Goal: Task Accomplishment & Management: Manage account settings

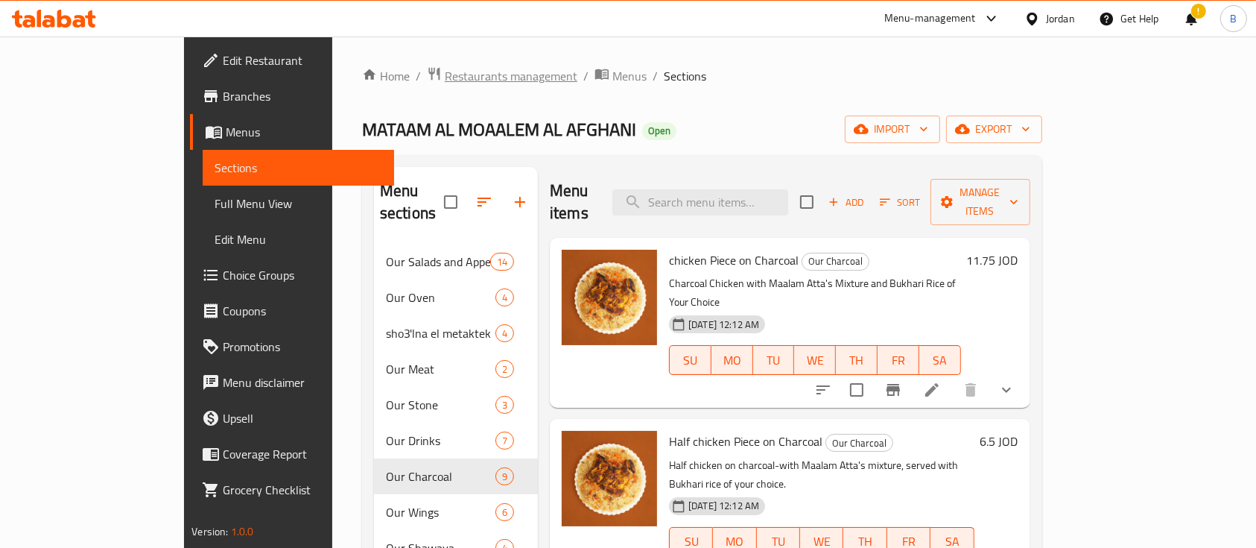
click at [445, 80] on span "Restaurants management" at bounding box center [511, 76] width 133 height 18
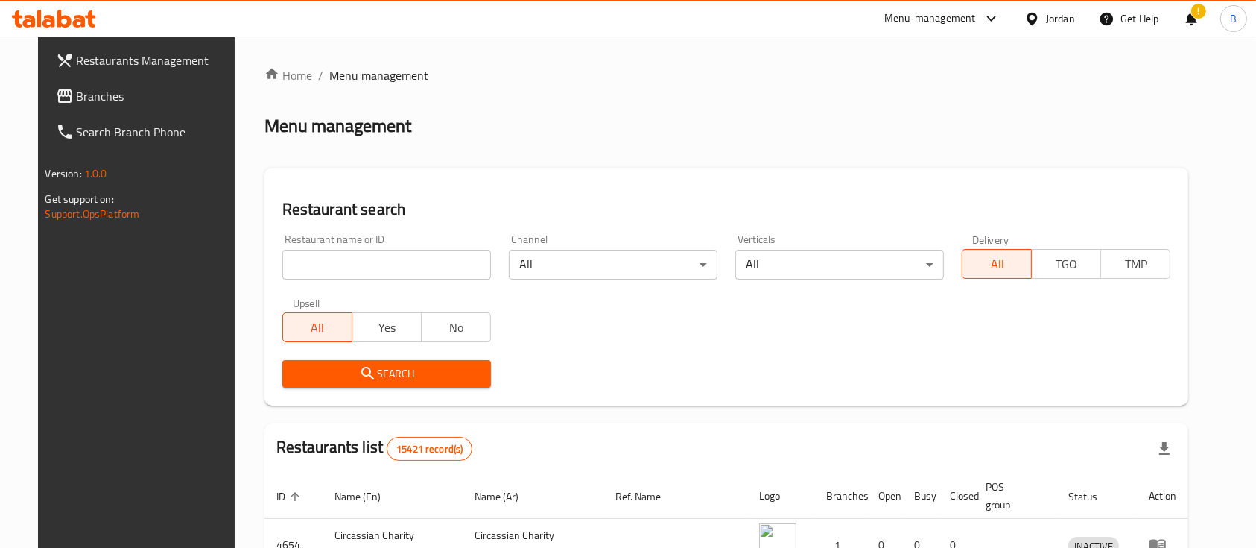
click at [173, 86] on link "Branches" at bounding box center [146, 96] width 204 height 36
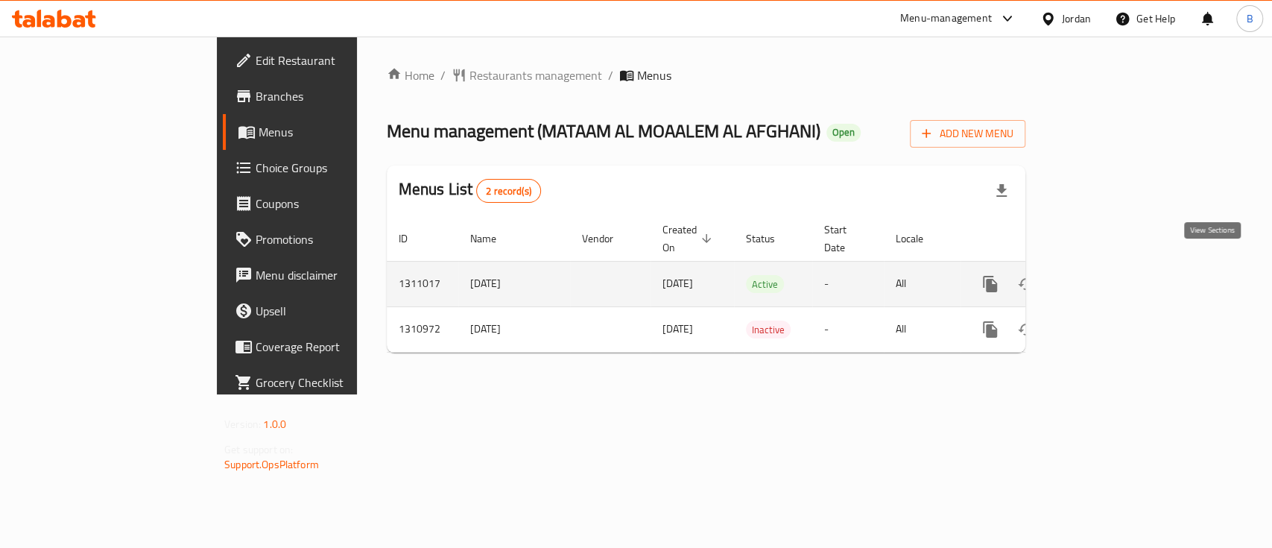
click at [1106, 275] on icon "enhanced table" at bounding box center [1097, 284] width 18 height 18
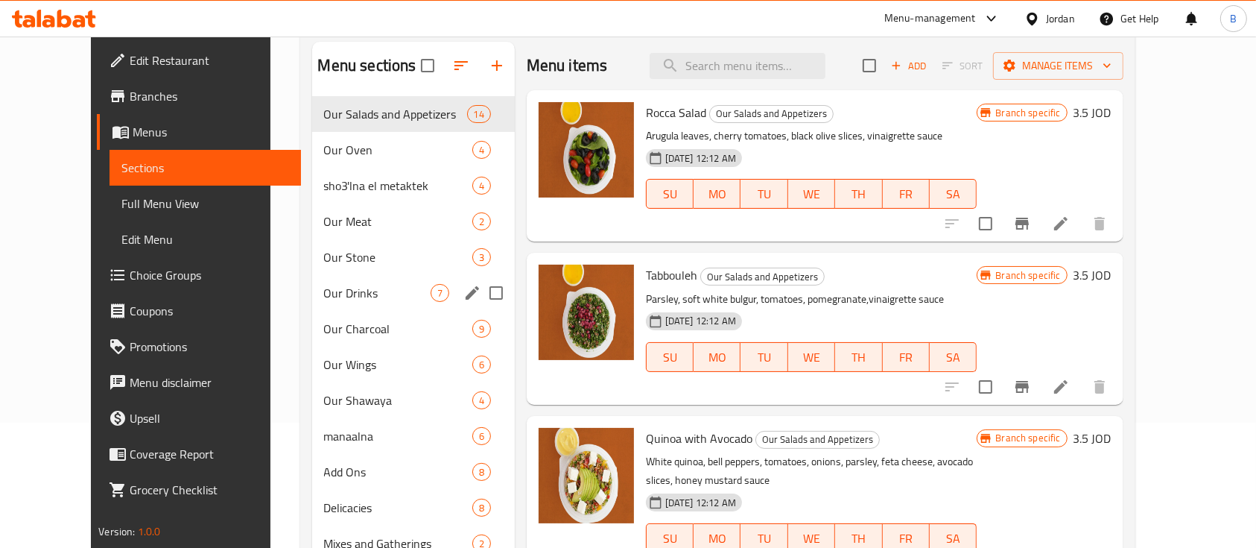
scroll to position [198, 0]
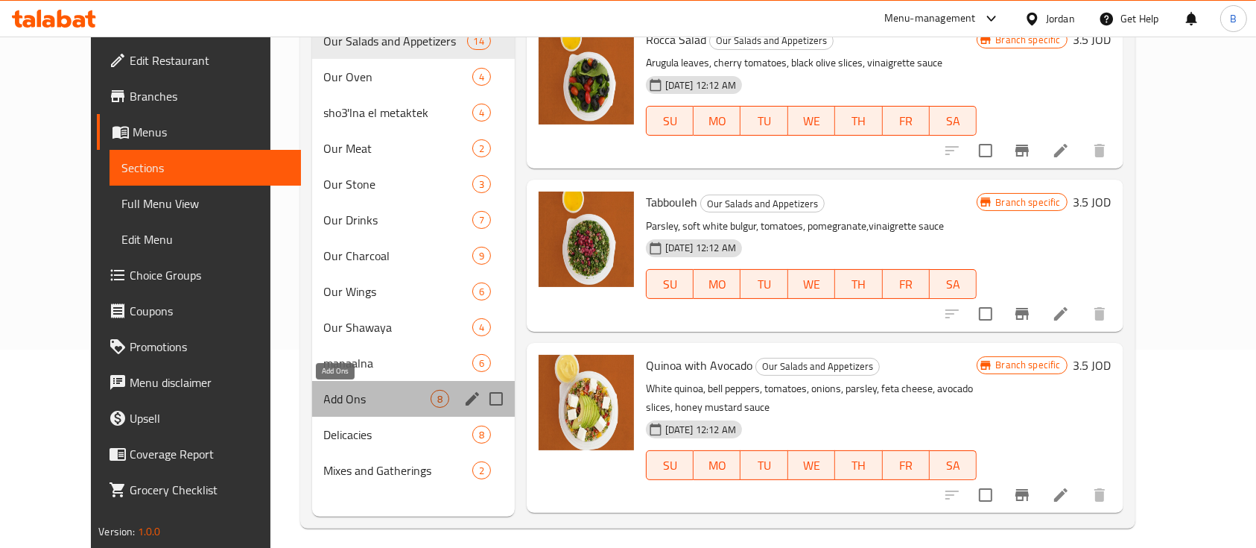
click at [345, 393] on span "Add Ons" at bounding box center [377, 399] width 107 height 18
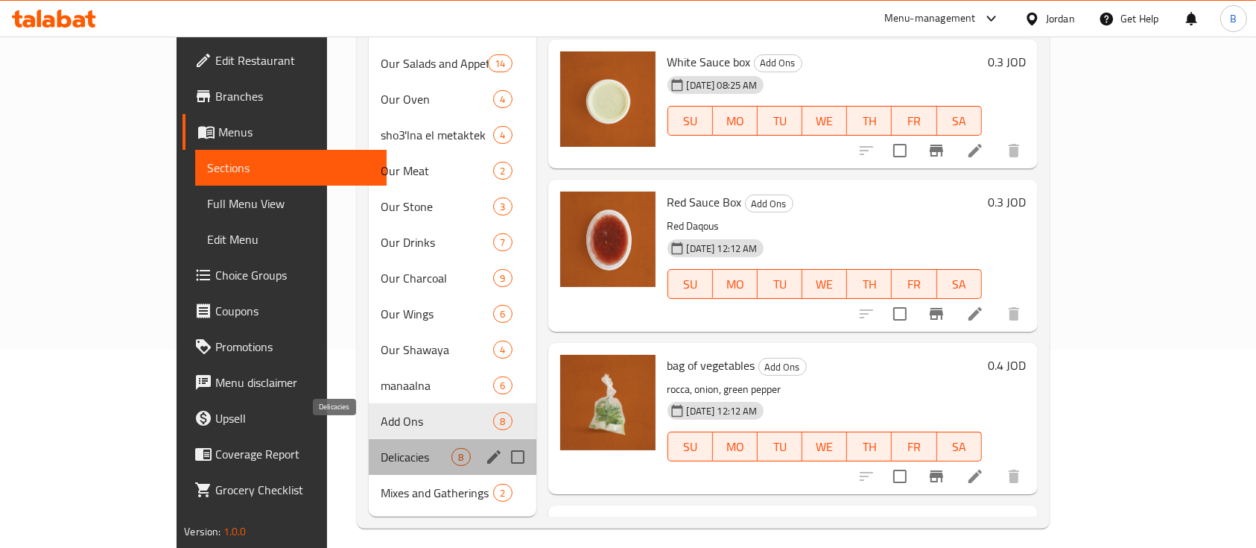
click at [381, 448] on span "Delicacies" at bounding box center [416, 457] width 71 height 18
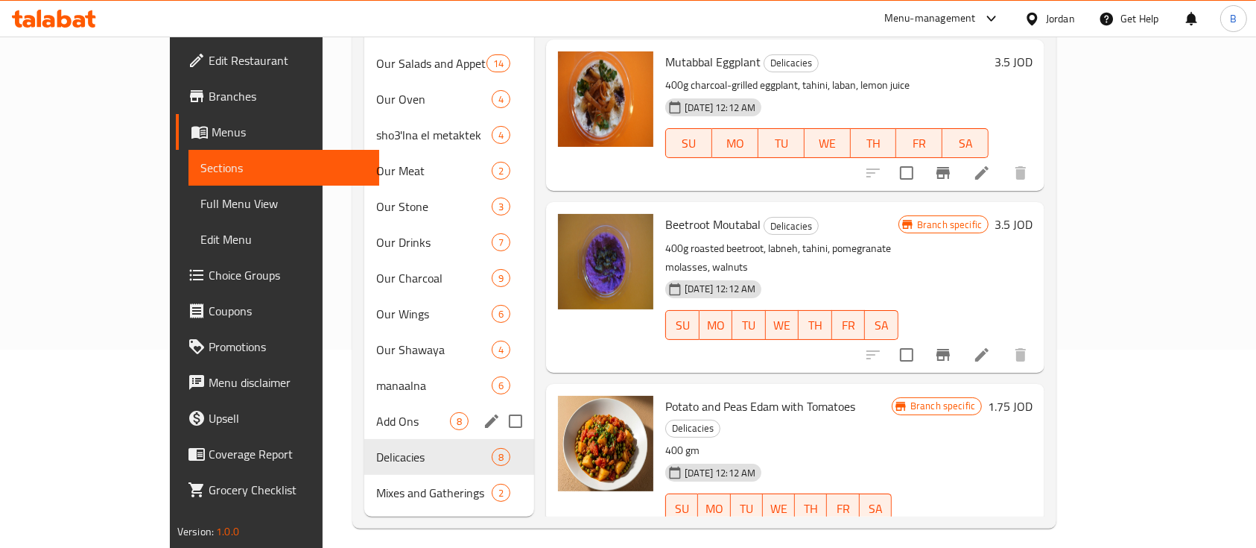
click at [364, 403] on div "Add Ons 8" at bounding box center [449, 421] width 170 height 36
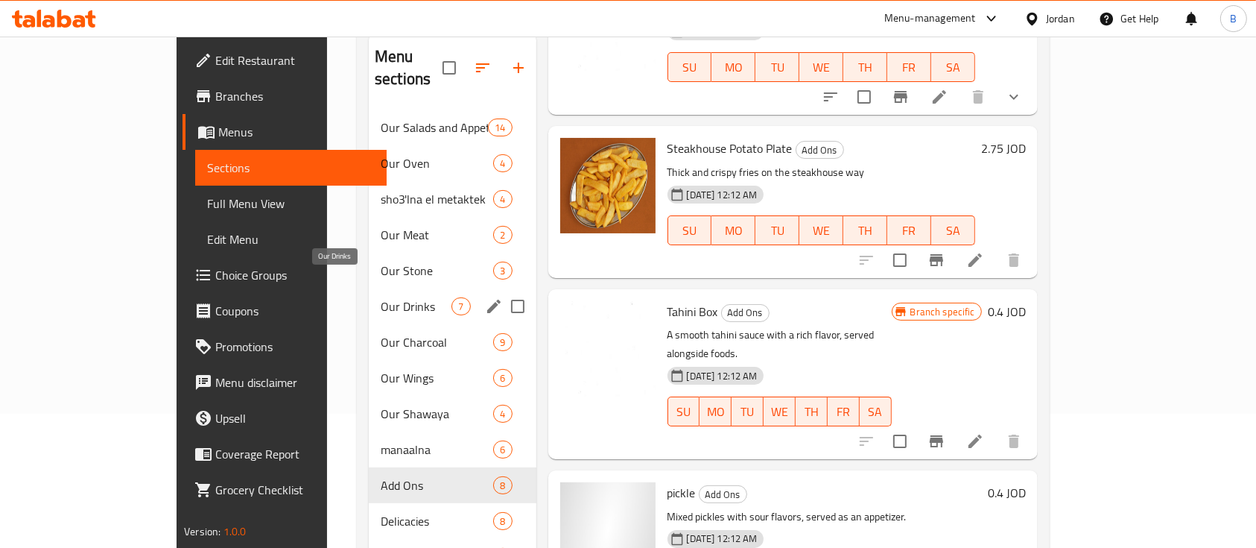
scroll to position [209, 0]
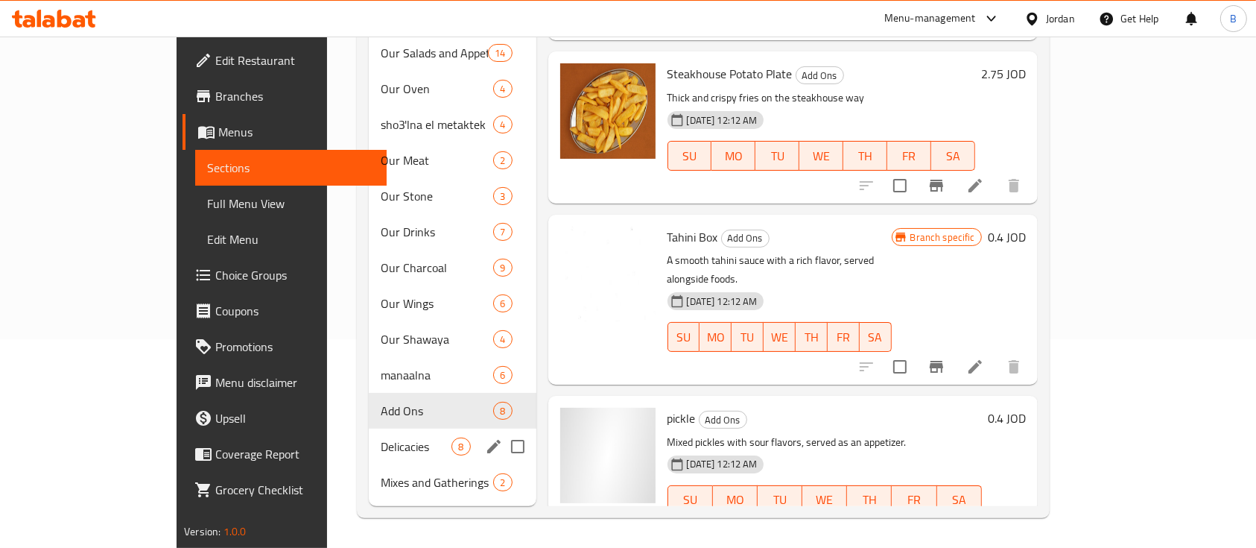
click at [369, 437] on div "Delicacies 8" at bounding box center [452, 446] width 167 height 36
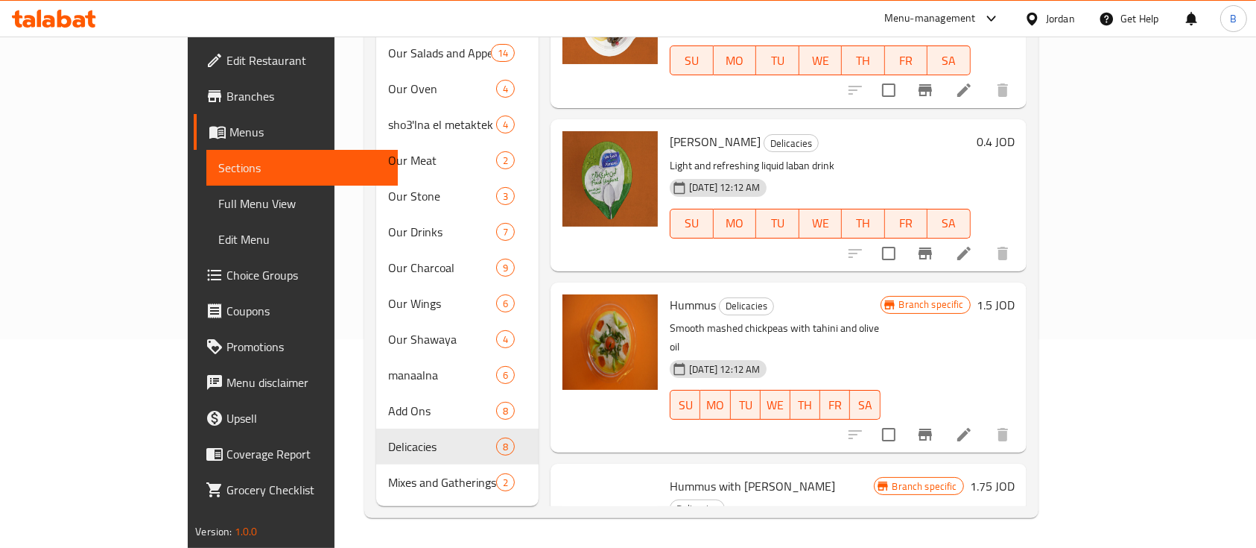
scroll to position [791, 0]
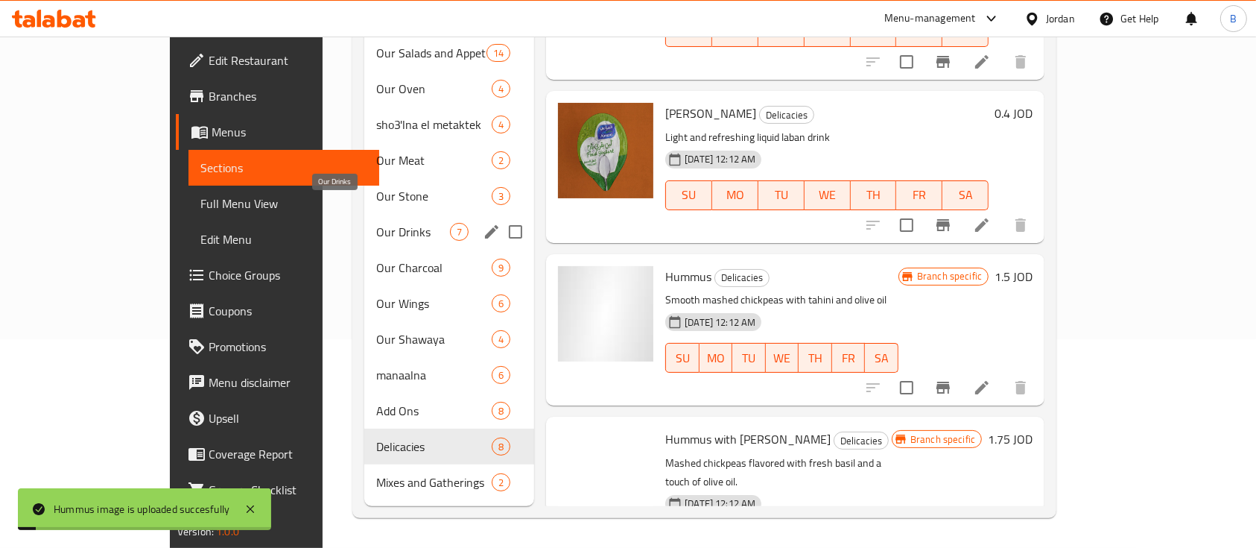
click at [376, 223] on span "Our Drinks" at bounding box center [413, 232] width 74 height 18
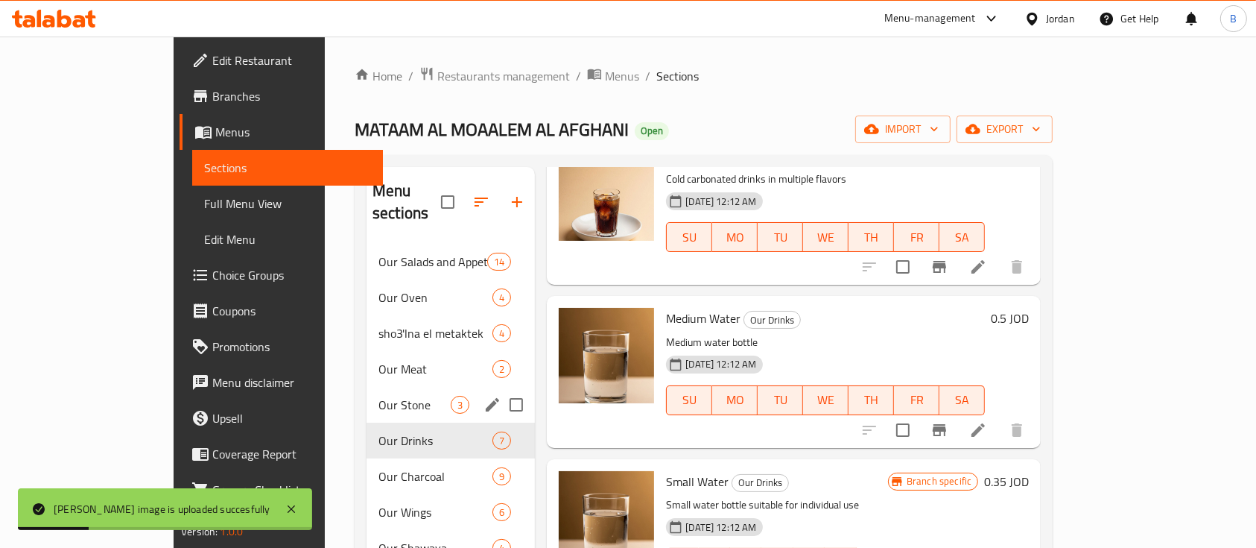
scroll to position [99, 0]
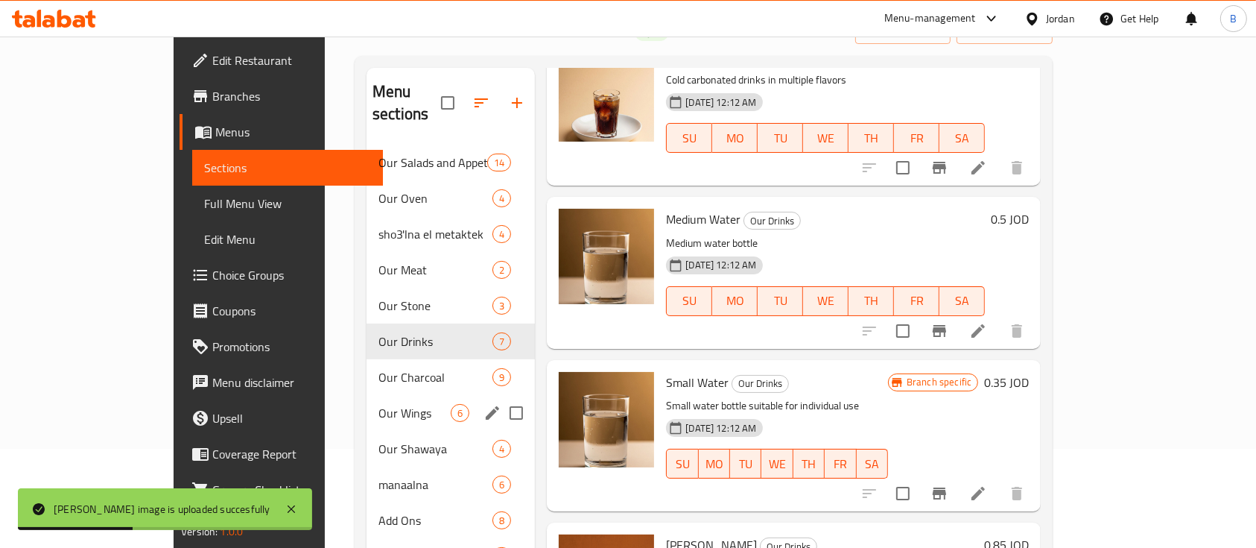
drag, startPoint x: 345, startPoint y: 390, endPoint x: 365, endPoint y: 390, distance: 20.1
click at [378, 404] on span "Our Wings" at bounding box center [414, 413] width 72 height 18
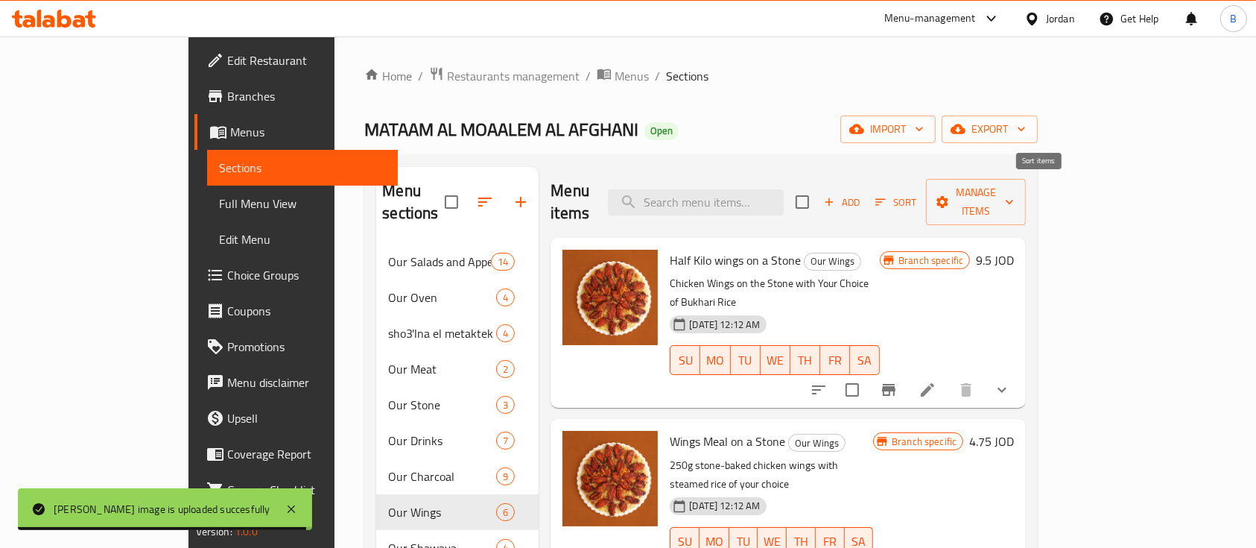
click at [916, 194] on span "Sort" at bounding box center [895, 202] width 41 height 17
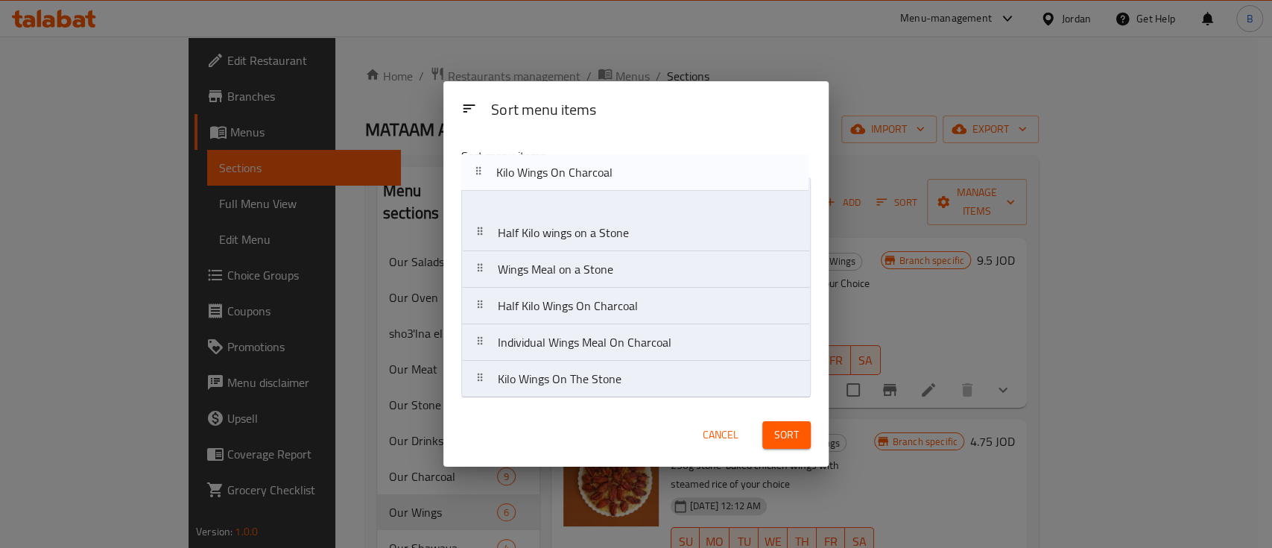
drag, startPoint x: 690, startPoint y: 378, endPoint x: 688, endPoint y: 169, distance: 209.3
click at [688, 169] on div "Sort menu items Half Kilo wings on a Stone Wings Meal on a Stone Half Kilo Wing…" at bounding box center [635, 269] width 385 height 269
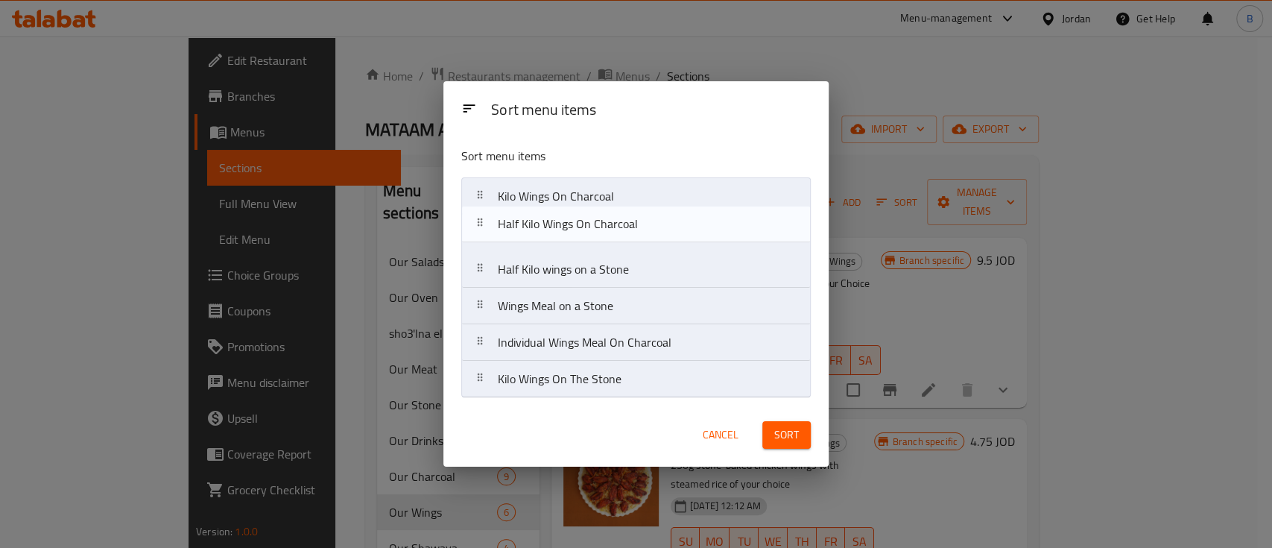
drag, startPoint x: 693, startPoint y: 314, endPoint x: 696, endPoint y: 228, distance: 85.7
click at [696, 228] on nav "Kilo Wings On Charcoal Half Kilo wings on a Stone Wings Meal on a Stone Half Ki…" at bounding box center [635, 287] width 349 height 220
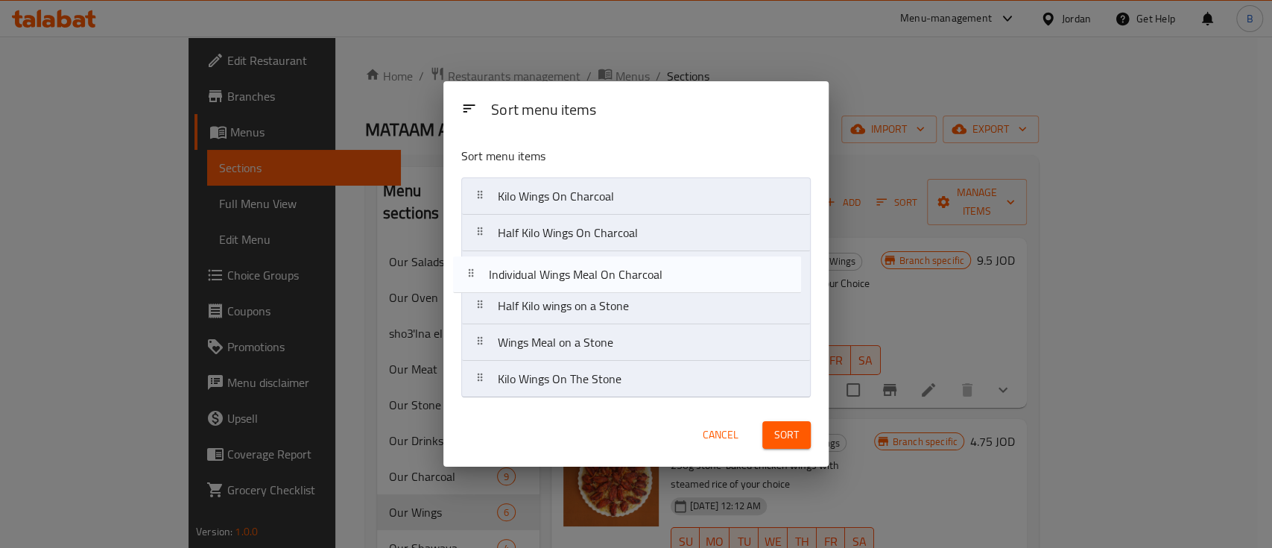
drag, startPoint x: 702, startPoint y: 349, endPoint x: 694, endPoint y: 277, distance: 71.9
click at [694, 277] on nav "Kilo Wings On Charcoal Half Kilo Wings On Charcoal Half Kilo wings on a Stone W…" at bounding box center [635, 287] width 349 height 220
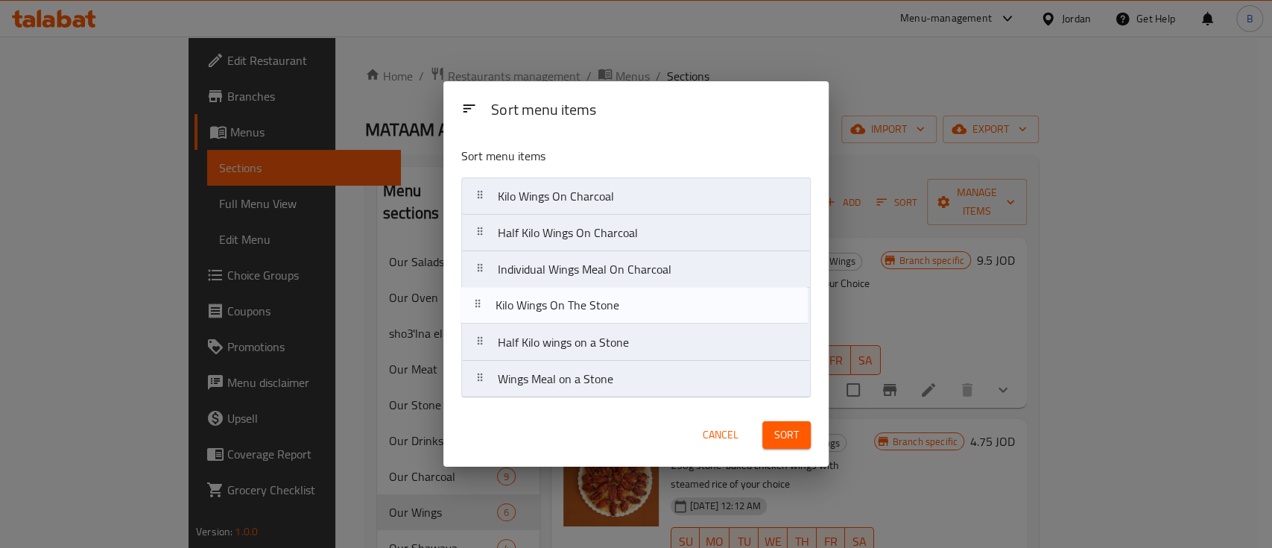
drag, startPoint x: 698, startPoint y: 388, endPoint x: 697, endPoint y: 311, distance: 77.5
click at [697, 311] on nav "Kilo Wings On Charcoal Half Kilo Wings On Charcoal Individual Wings Meal On Cha…" at bounding box center [635, 287] width 349 height 220
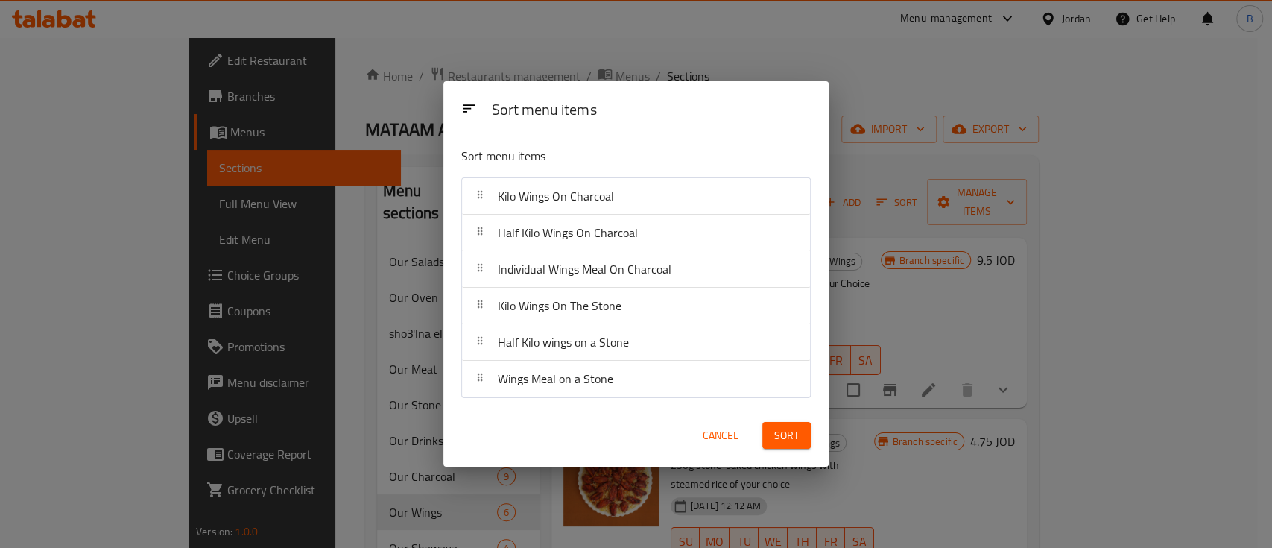
click at [787, 438] on span "Sort" at bounding box center [786, 435] width 25 height 19
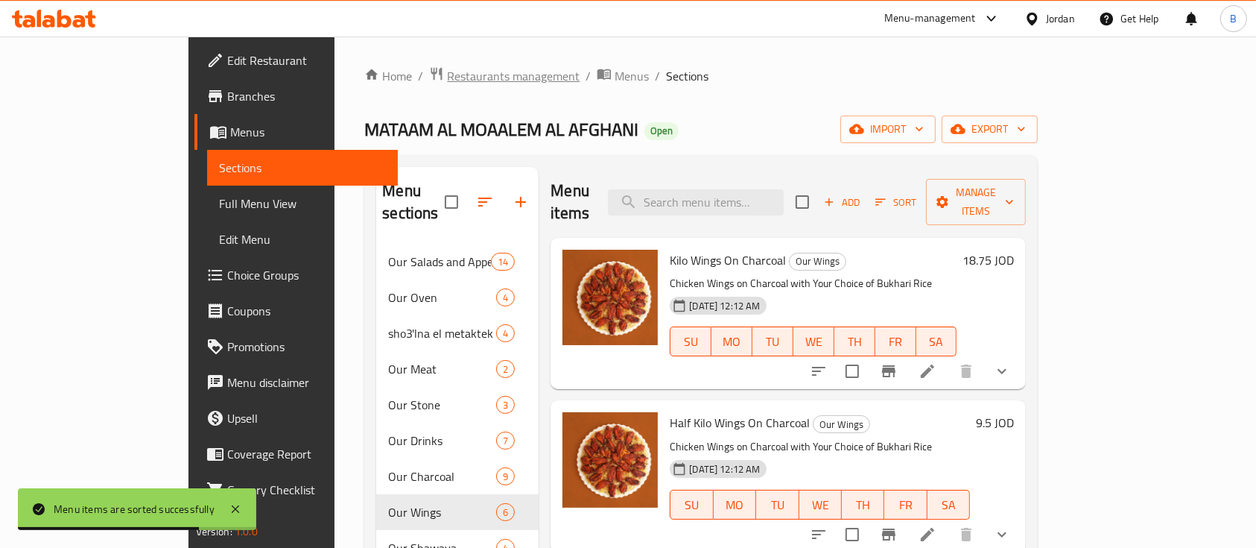
click at [447, 71] on span "Restaurants management" at bounding box center [513, 76] width 133 height 18
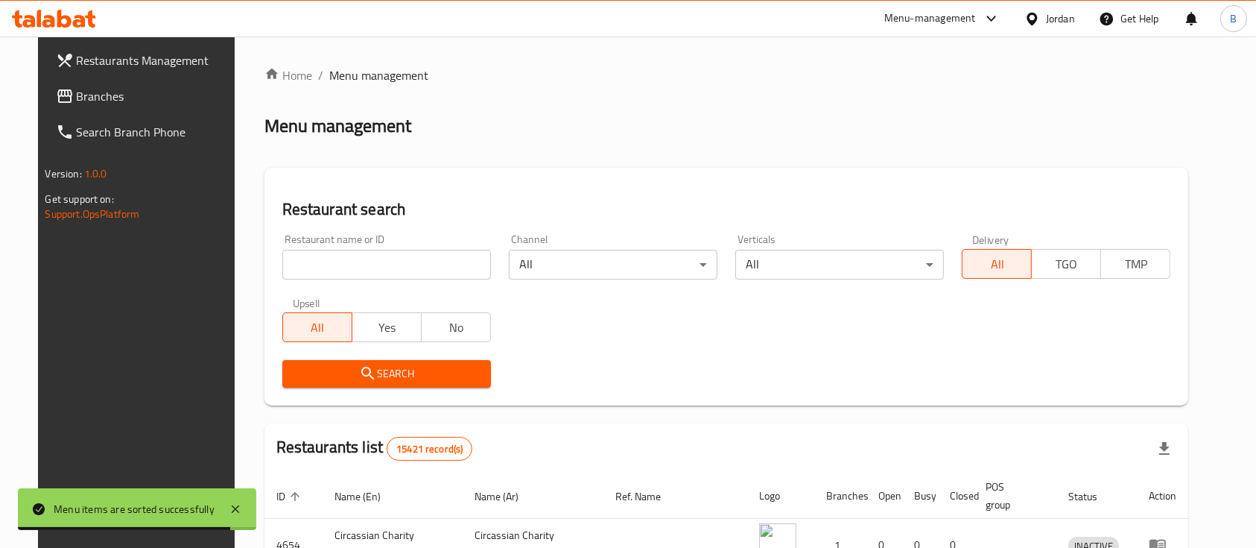
drag, startPoint x: 307, startPoint y: 270, endPoint x: 298, endPoint y: 269, distance: 9.0
click at [307, 270] on input "search" at bounding box center [386, 265] width 209 height 30
click at [276, 288] on div "Upsell All Yes No" at bounding box center [386, 319] width 226 height 63
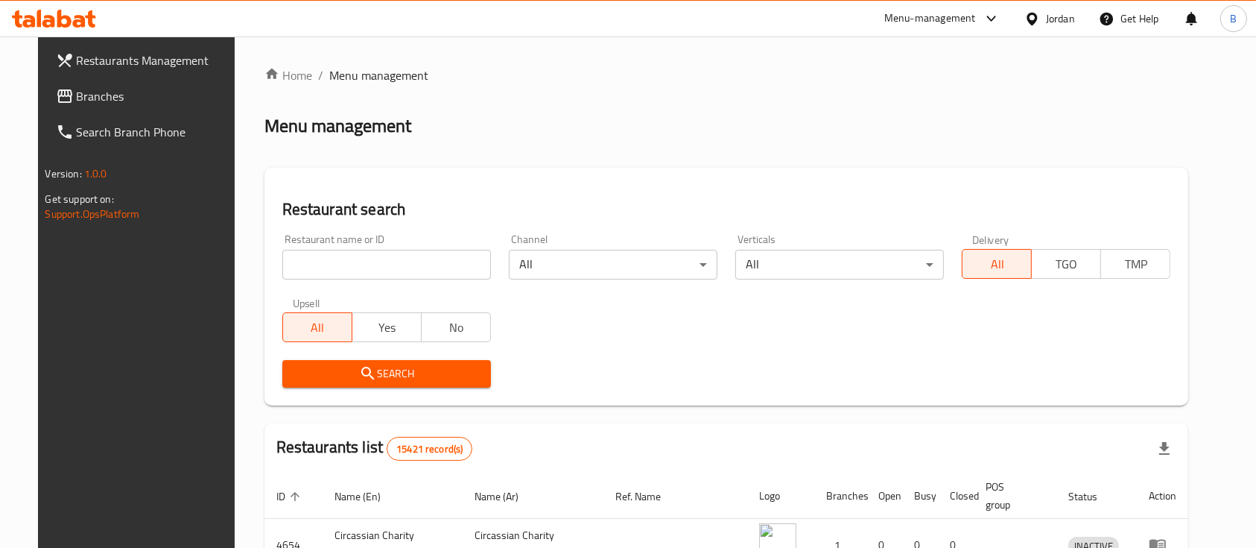
click at [310, 266] on input "search" at bounding box center [386, 265] width 209 height 30
paste input "777108"
type input "777108"
click button "Search" at bounding box center [386, 374] width 209 height 28
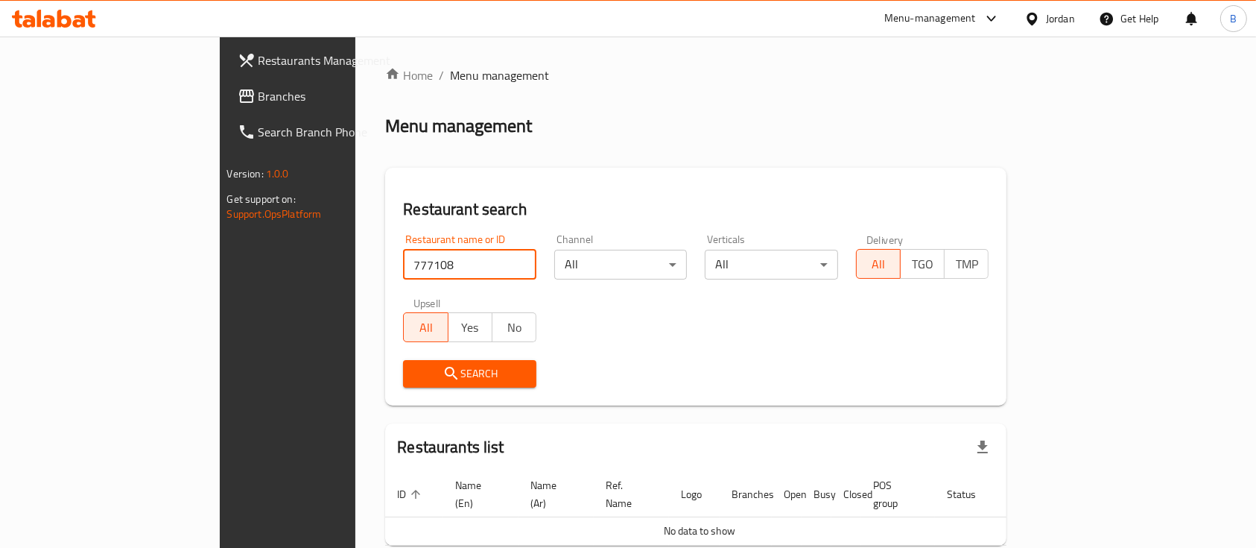
click at [258, 87] on span "Branches" at bounding box center [337, 96] width 159 height 18
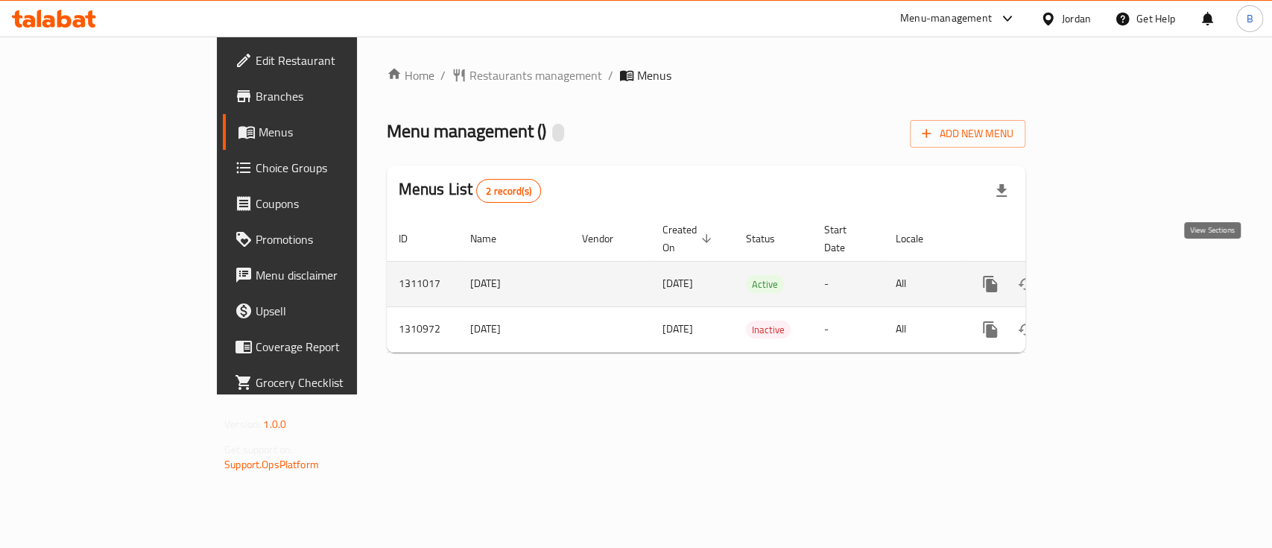
click at [1104, 277] on icon "enhanced table" at bounding box center [1097, 283] width 13 height 13
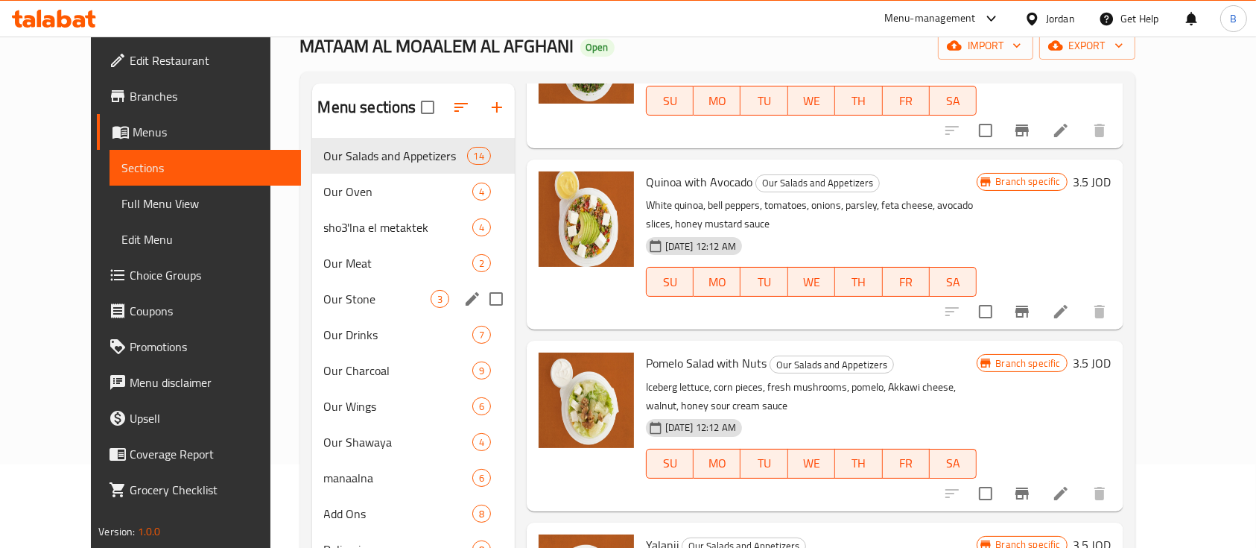
scroll to position [198, 0]
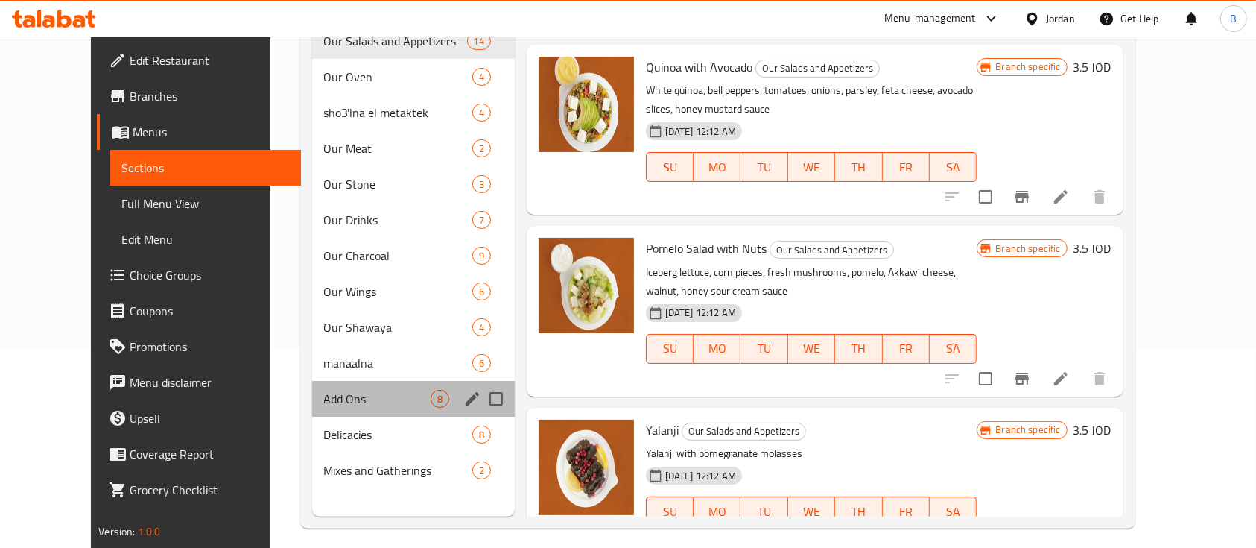
click at [363, 387] on div "Add Ons 8" at bounding box center [413, 399] width 203 height 36
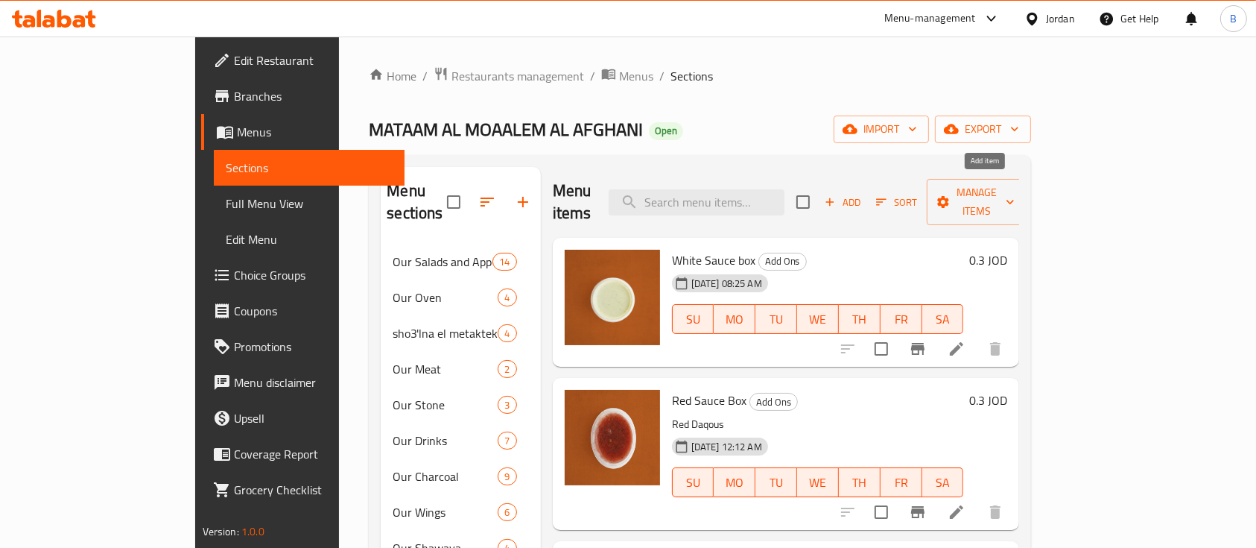
click at [863, 197] on span "Add" at bounding box center [842, 202] width 40 height 17
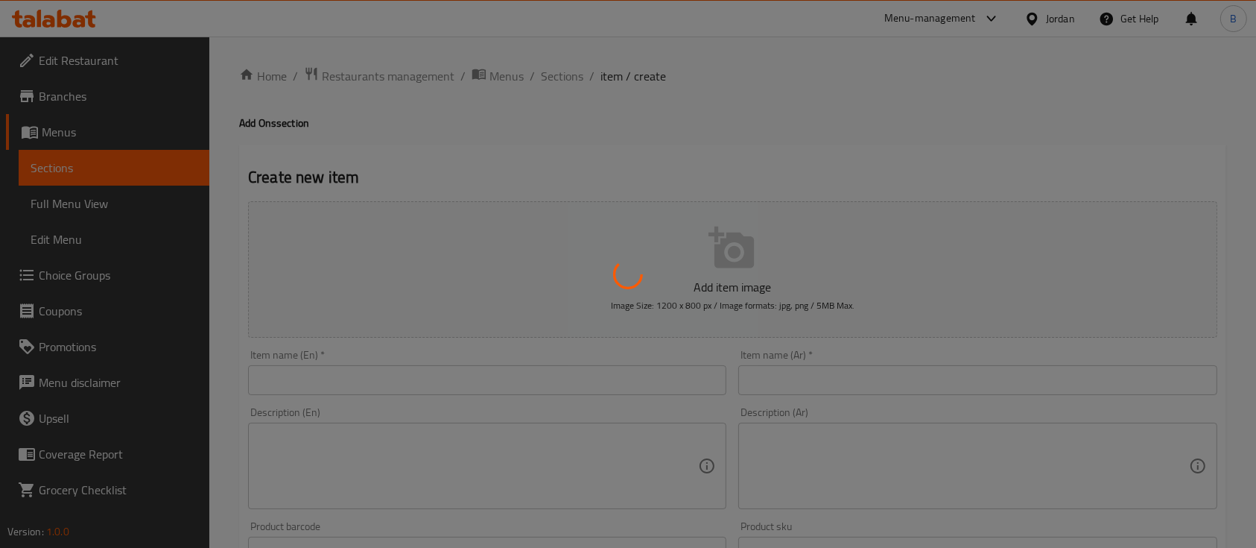
click at [502, 372] on div at bounding box center [628, 274] width 1256 height 548
click at [501, 383] on div at bounding box center [628, 274] width 1256 height 548
click at [789, 372] on div at bounding box center [628, 274] width 1256 height 548
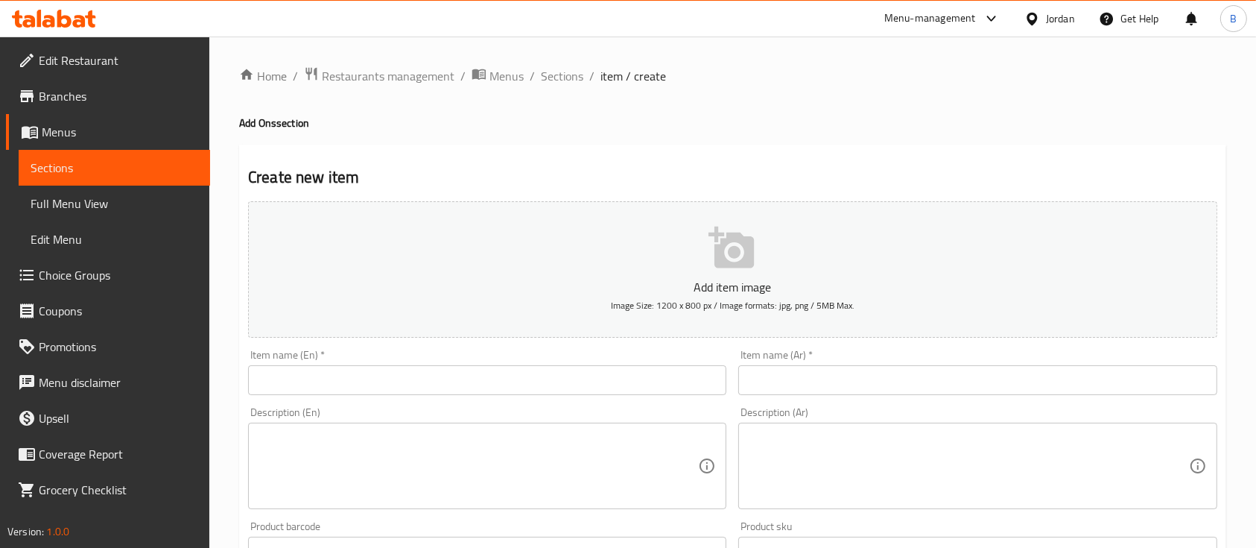
click at [594, 366] on input "text" at bounding box center [487, 380] width 478 height 30
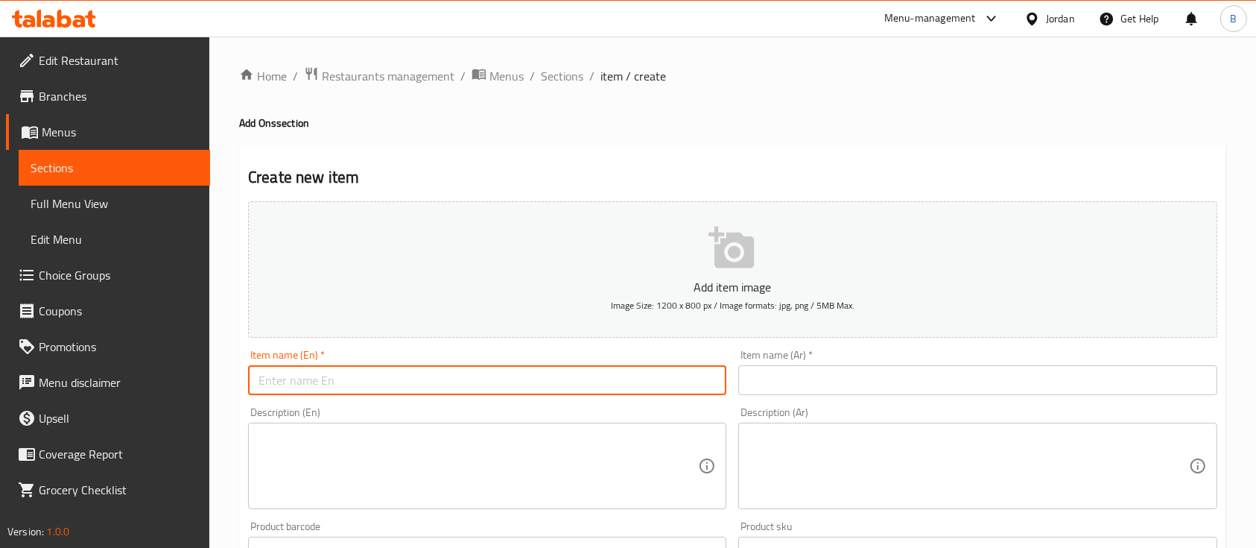
paste input "Mixed Vegetable Plate"
type input "Mixed Vegetable Plate"
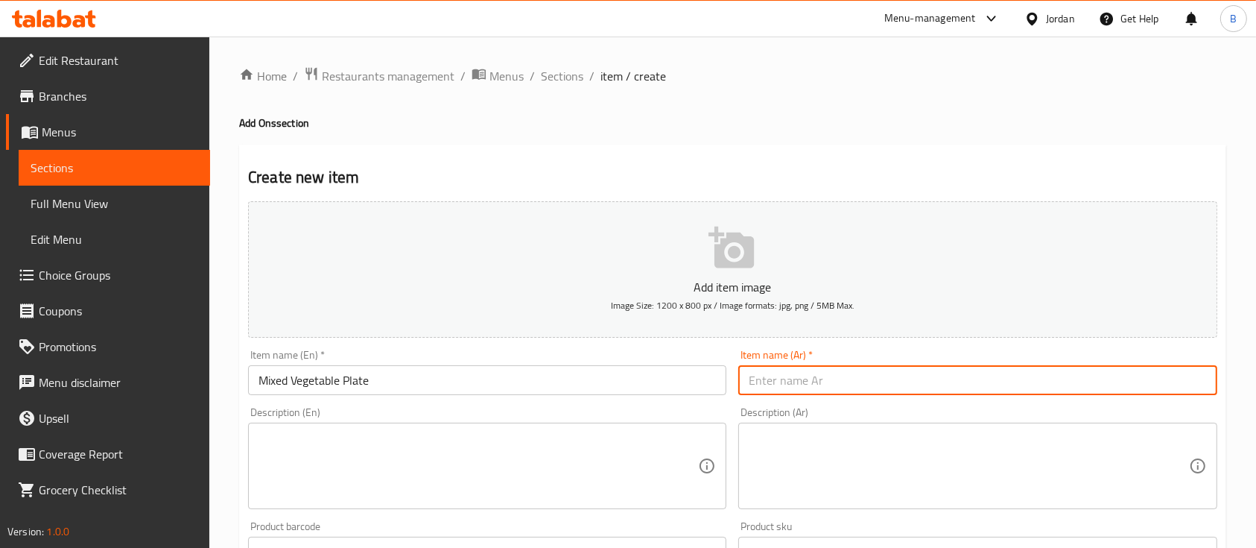
click at [913, 380] on input "text" at bounding box center [977, 380] width 478 height 30
paste input "صحن خضار مشكل"
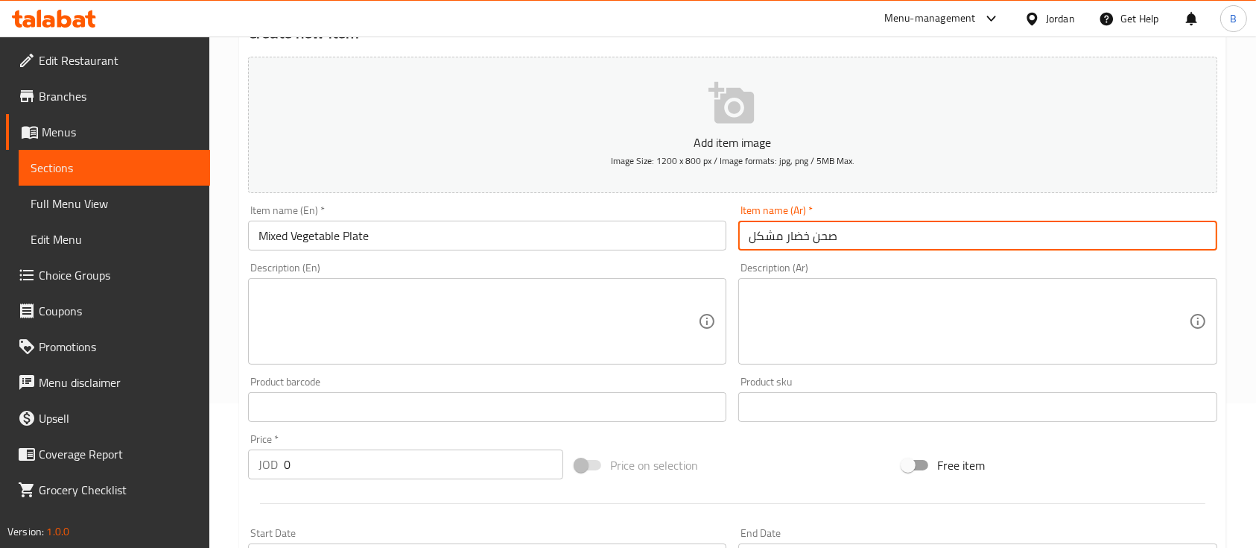
scroll to position [298, 0]
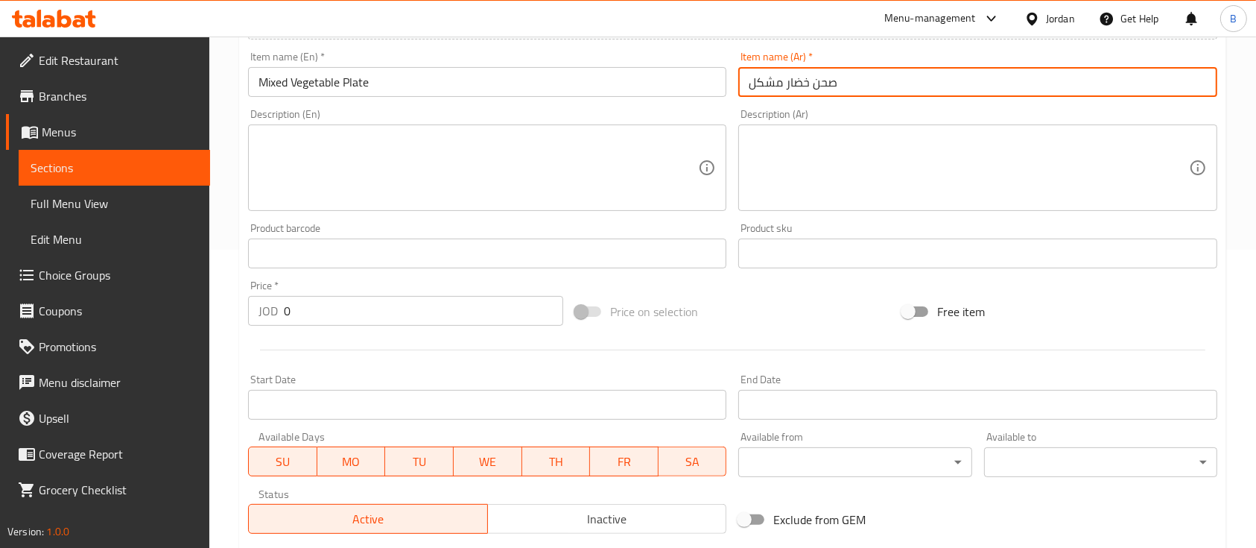
type input "صحن خضار مشكل"
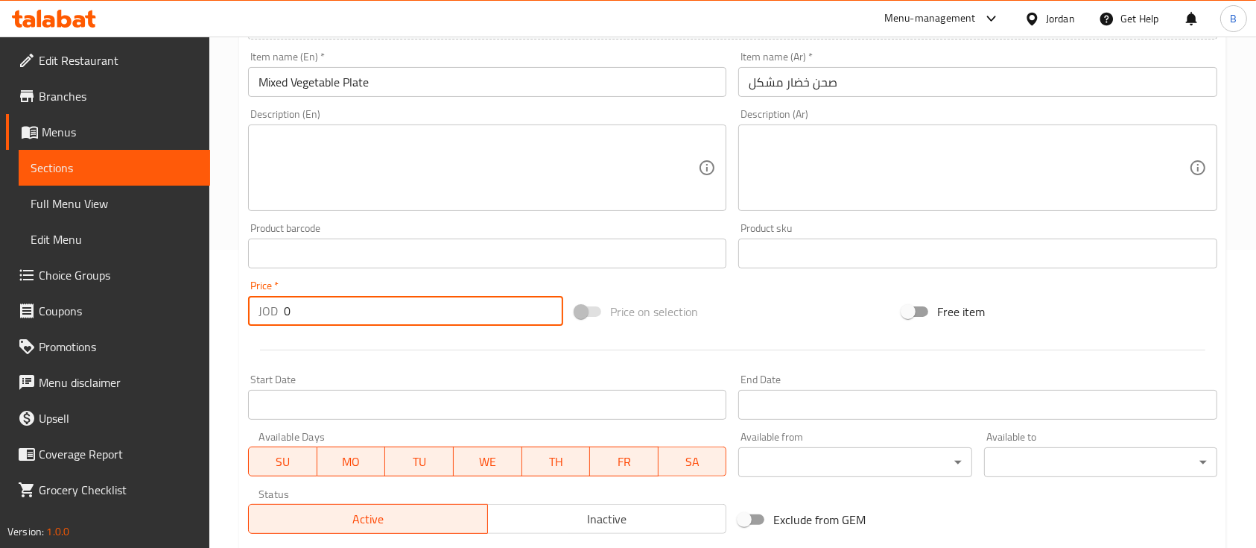
click at [407, 316] on input "0" at bounding box center [423, 311] width 279 height 30
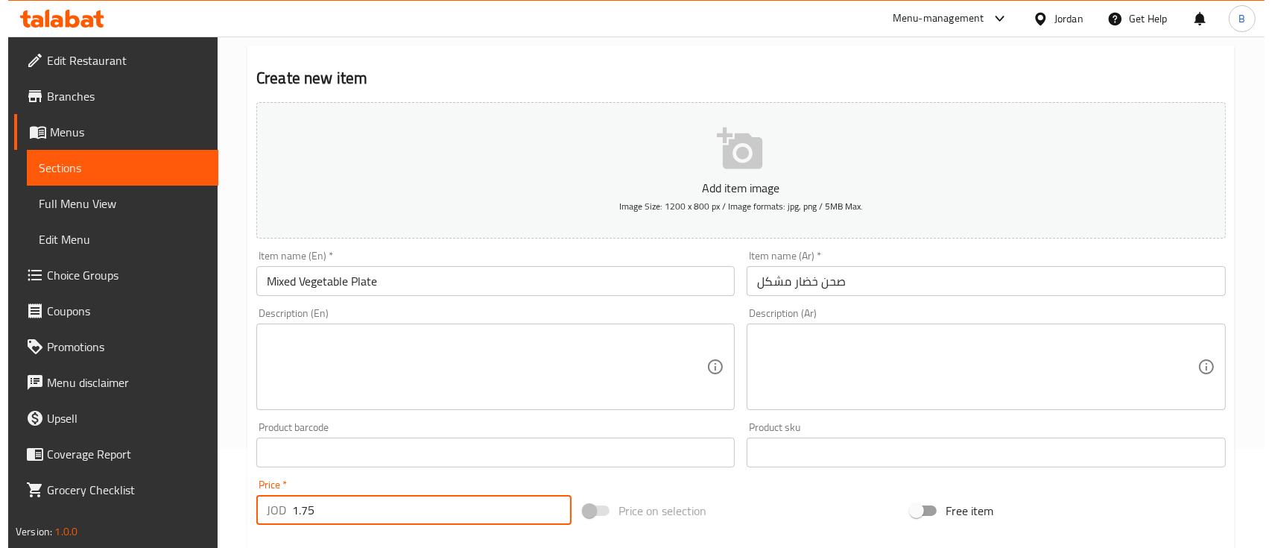
scroll to position [0, 0]
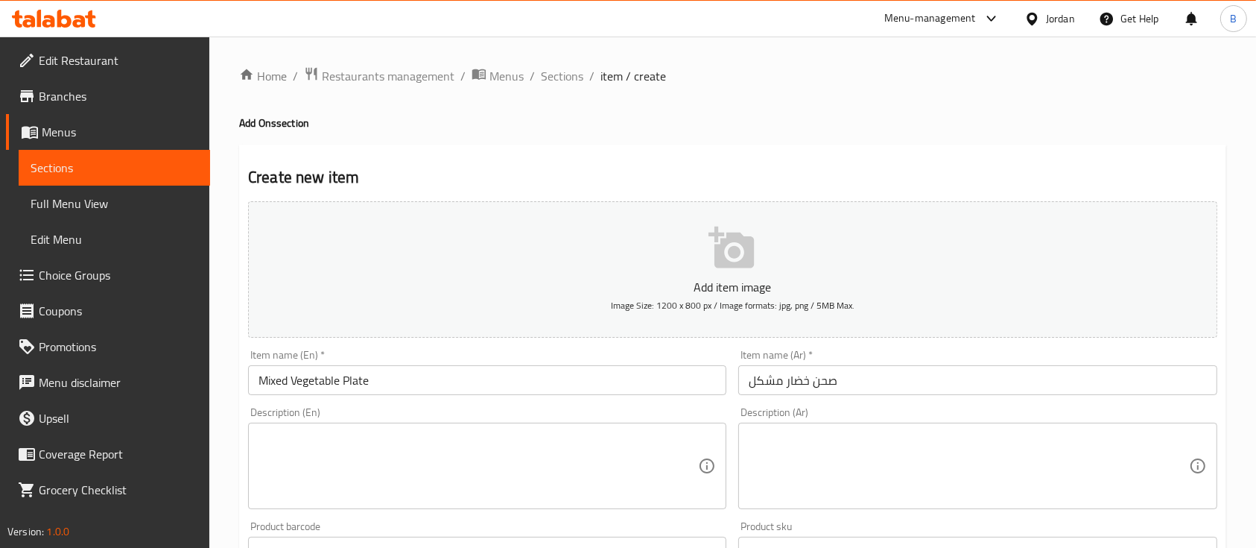
type input "1.75"
click at [721, 307] on span "Image Size: 1200 x 800 px / Image formats: jpg, png / 5MB Max." at bounding box center [733, 304] width 244 height 17
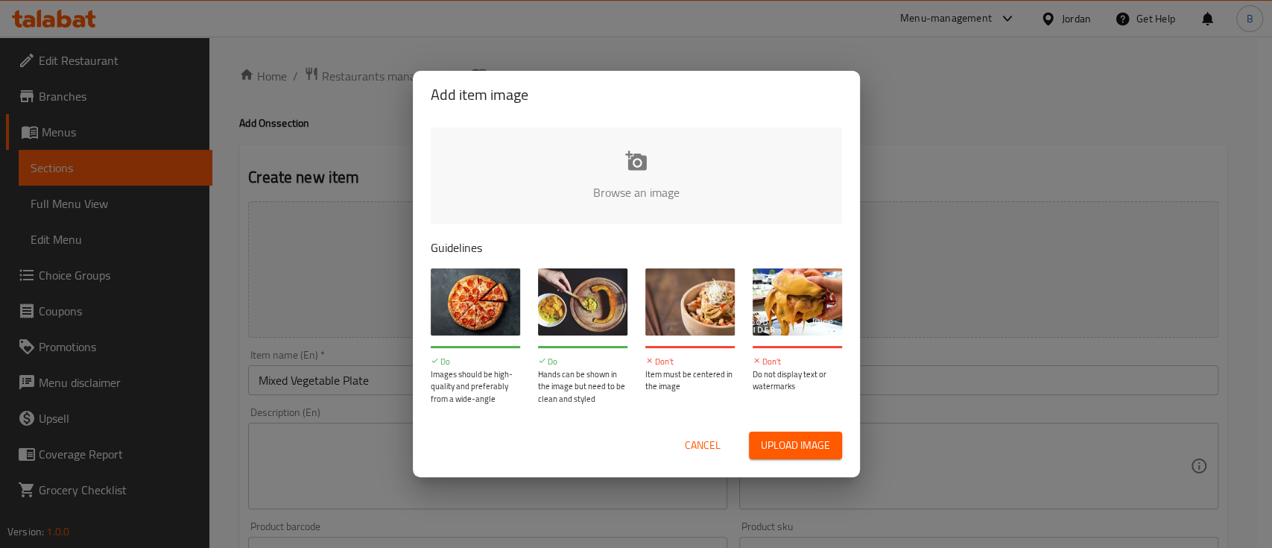
click at [618, 203] on input "file" at bounding box center [1140, 196] width 1418 height 139
type input "C:\fakepath\Artboard 18 (7) (1).png"
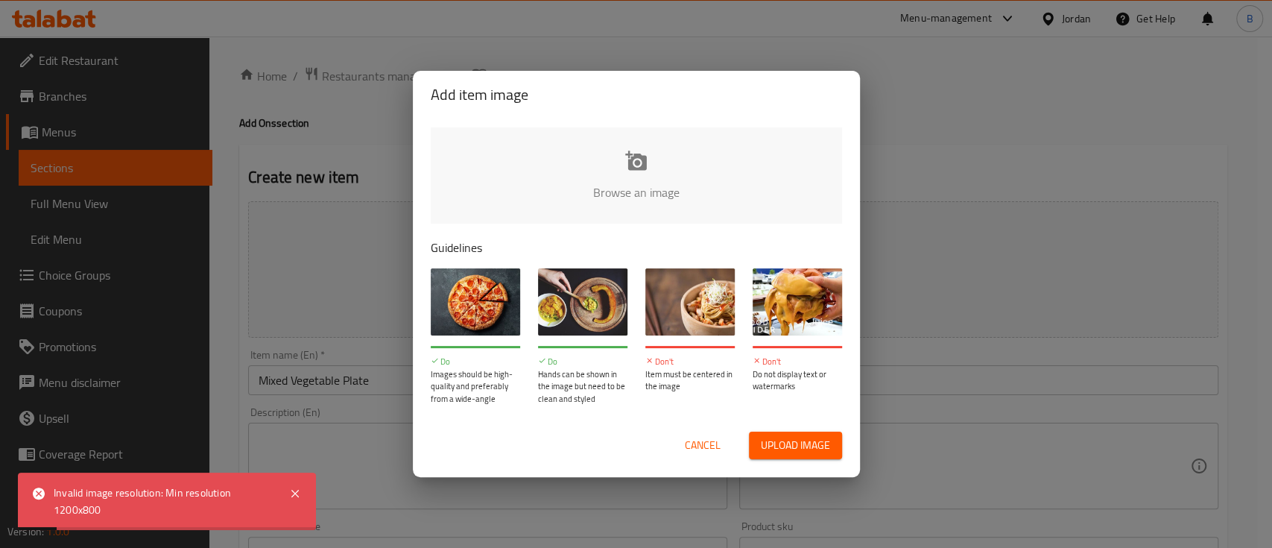
click at [697, 451] on span "Cancel" at bounding box center [703, 445] width 36 height 19
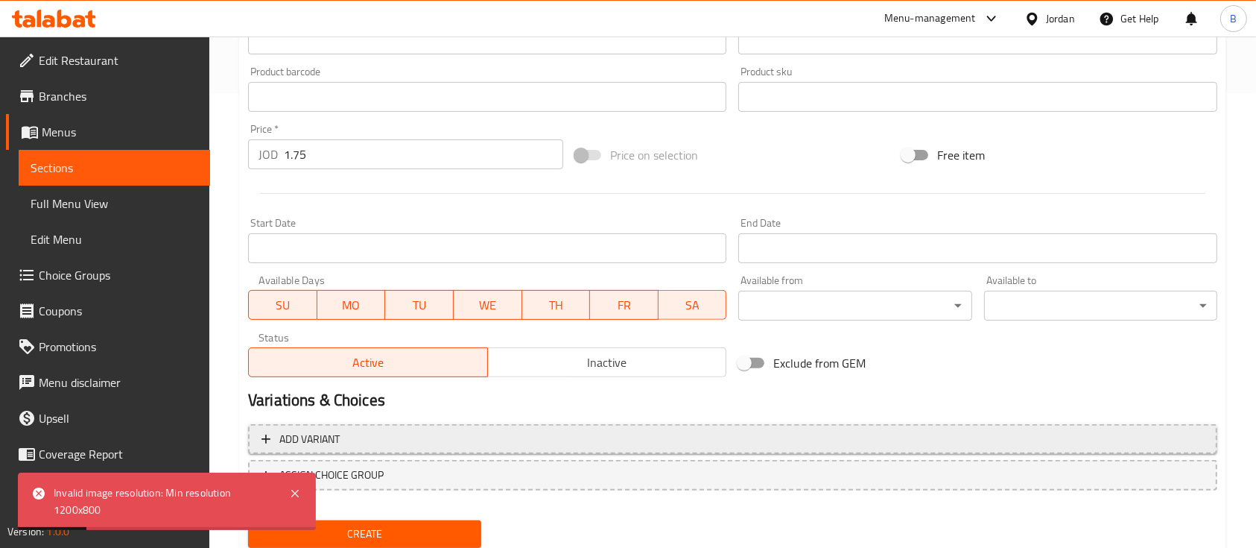
scroll to position [505, 0]
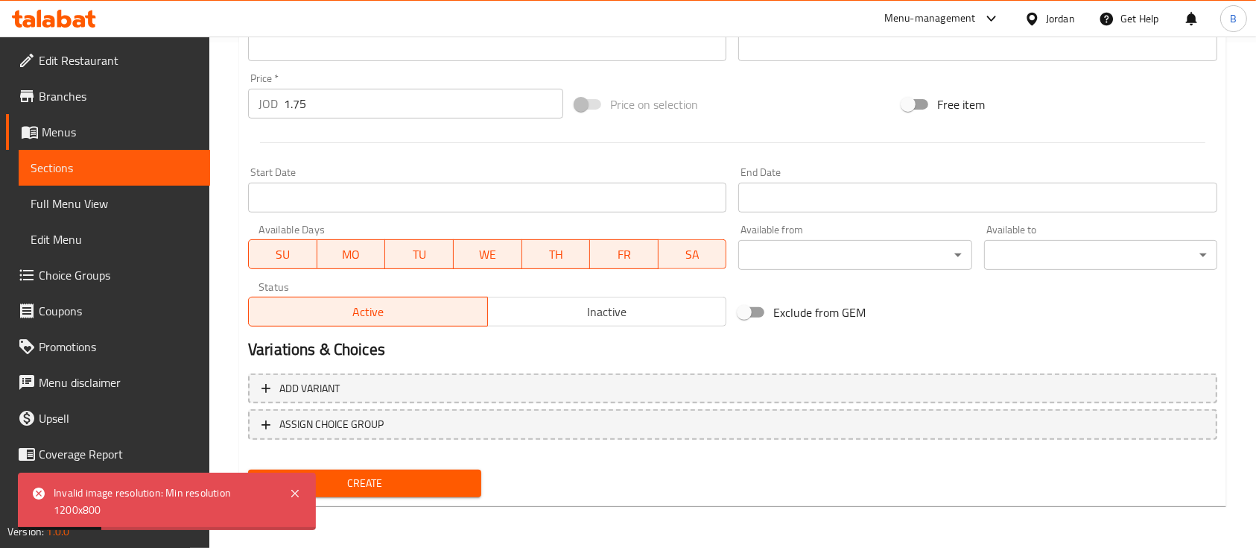
click at [403, 491] on span "Create" at bounding box center [364, 483] width 209 height 19
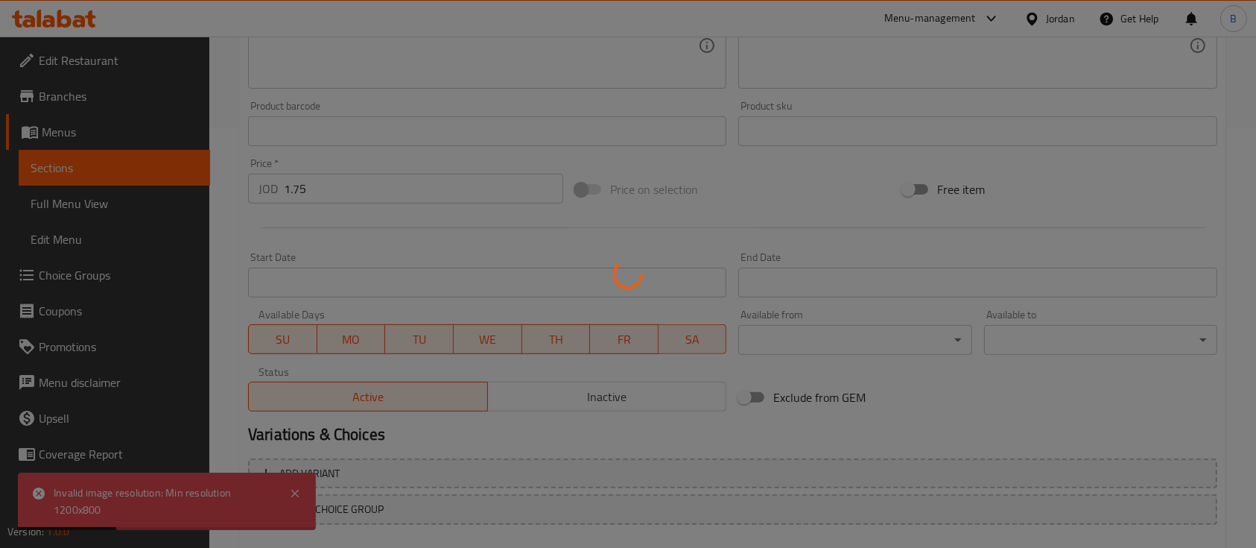
type input "0"
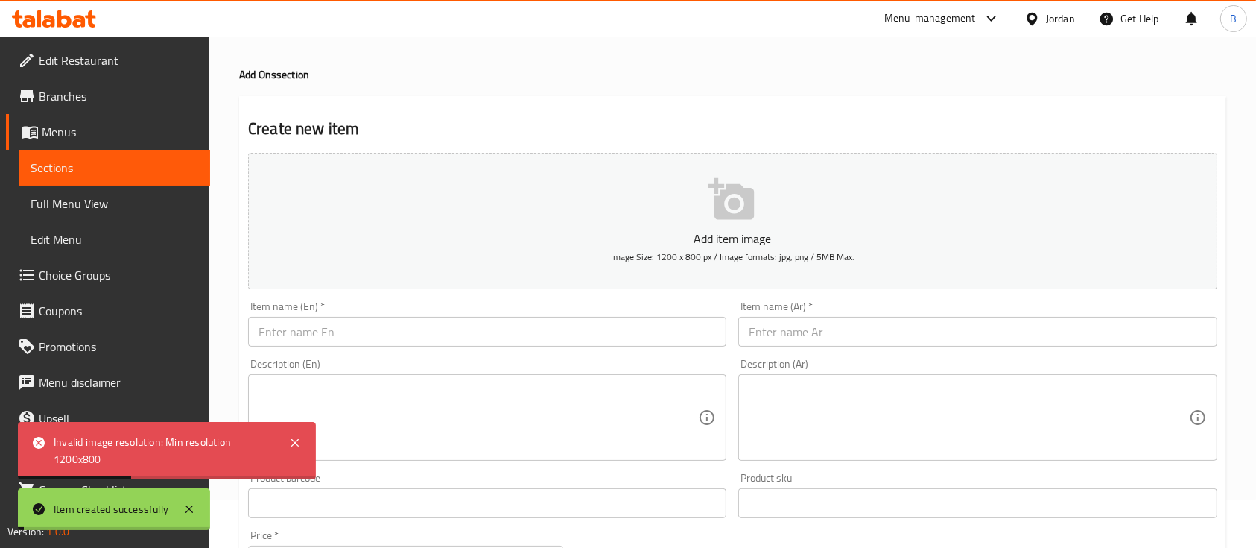
scroll to position [0, 0]
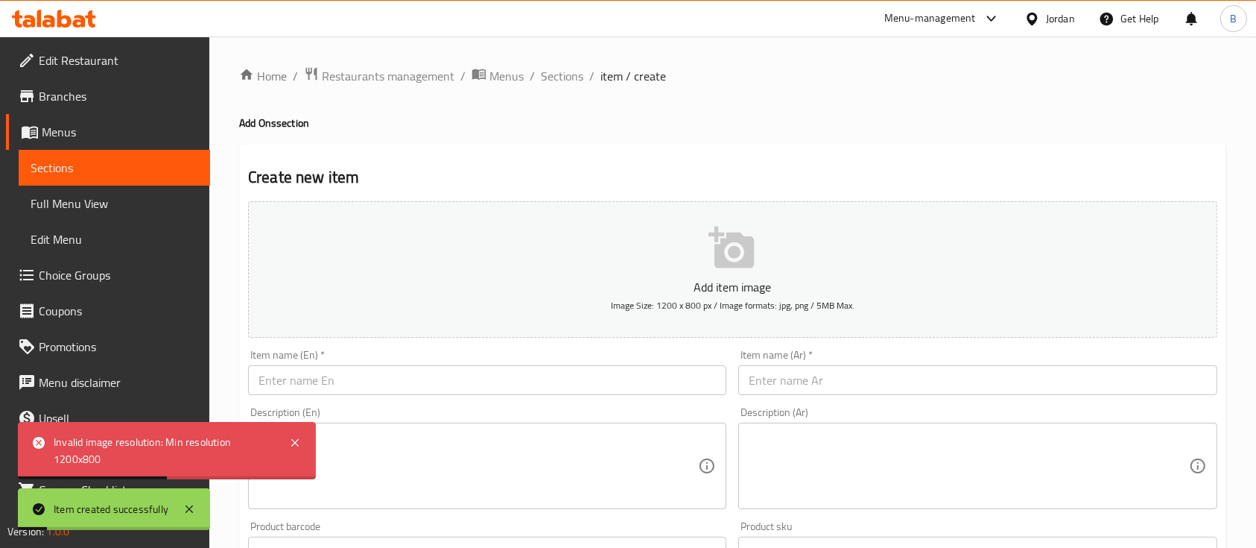
click at [537, 74] on ol "Home / Restaurants management / Menus / Sections / item / create" at bounding box center [732, 75] width 987 height 19
click at [548, 73] on span "Sections" at bounding box center [562, 76] width 42 height 18
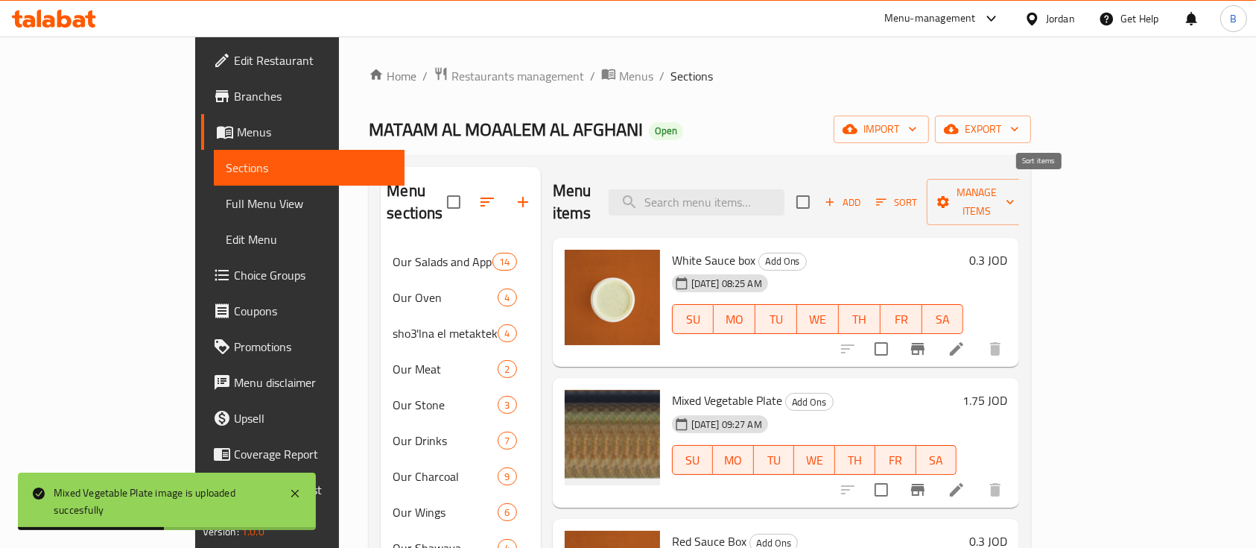
click at [917, 194] on span "Sort" at bounding box center [896, 202] width 41 height 17
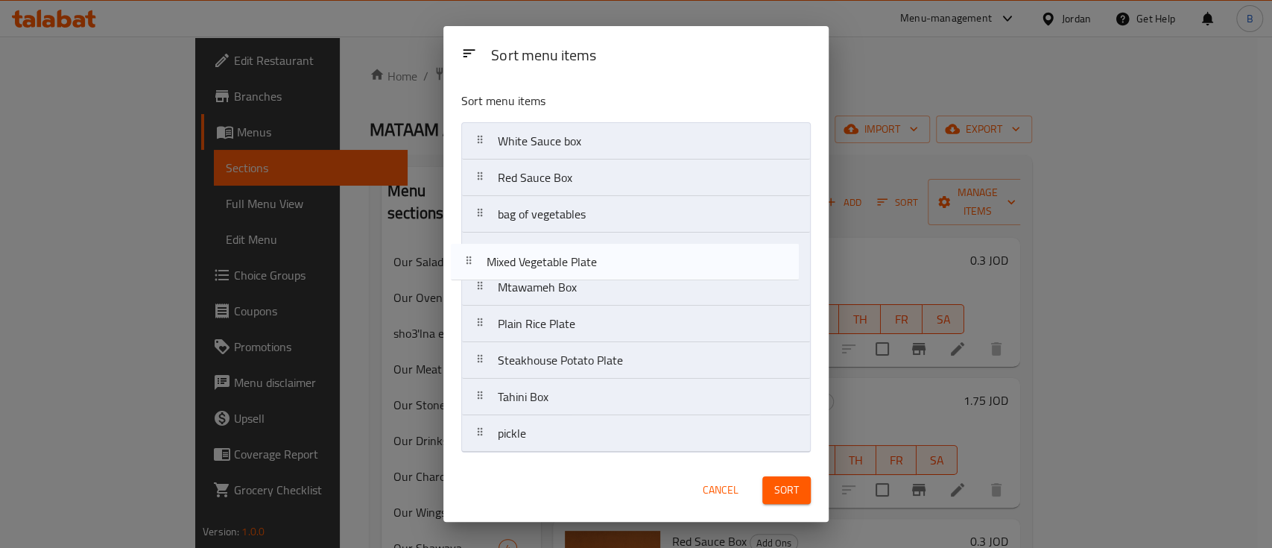
drag, startPoint x: 700, startPoint y: 188, endPoint x: 690, endPoint y: 273, distance: 86.3
click at [690, 273] on nav "White Sauce box Mixed Vegetable Plate Red Sauce Box bag of vegetables Mtawameh …" at bounding box center [635, 287] width 349 height 330
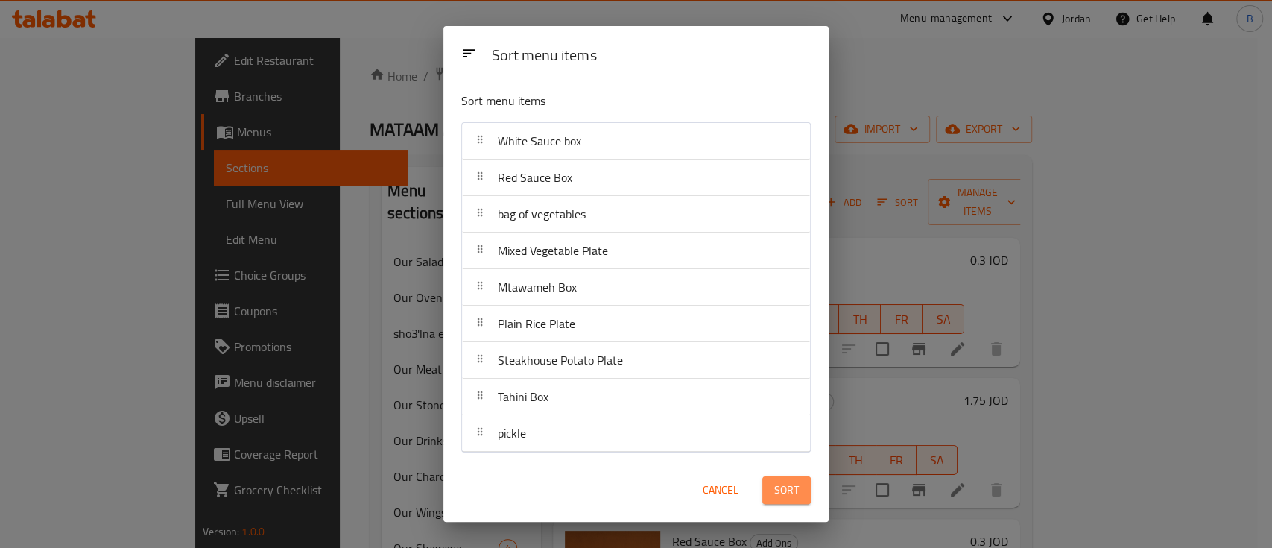
click at [790, 485] on span "Sort" at bounding box center [786, 489] width 25 height 19
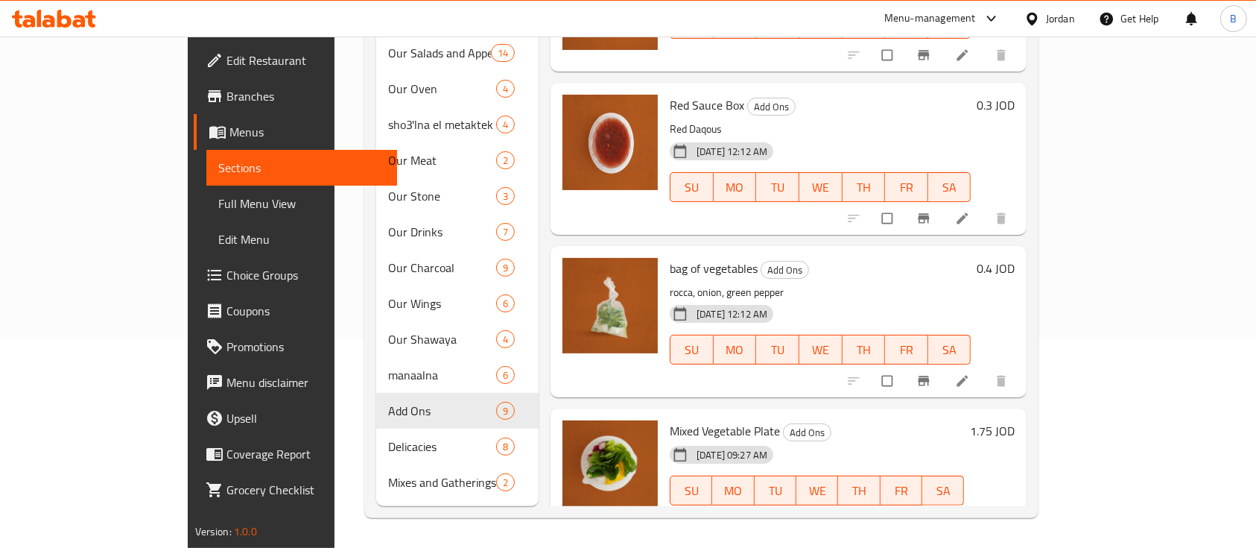
scroll to position [16, 0]
